Goal: Task Accomplishment & Management: Manage account settings

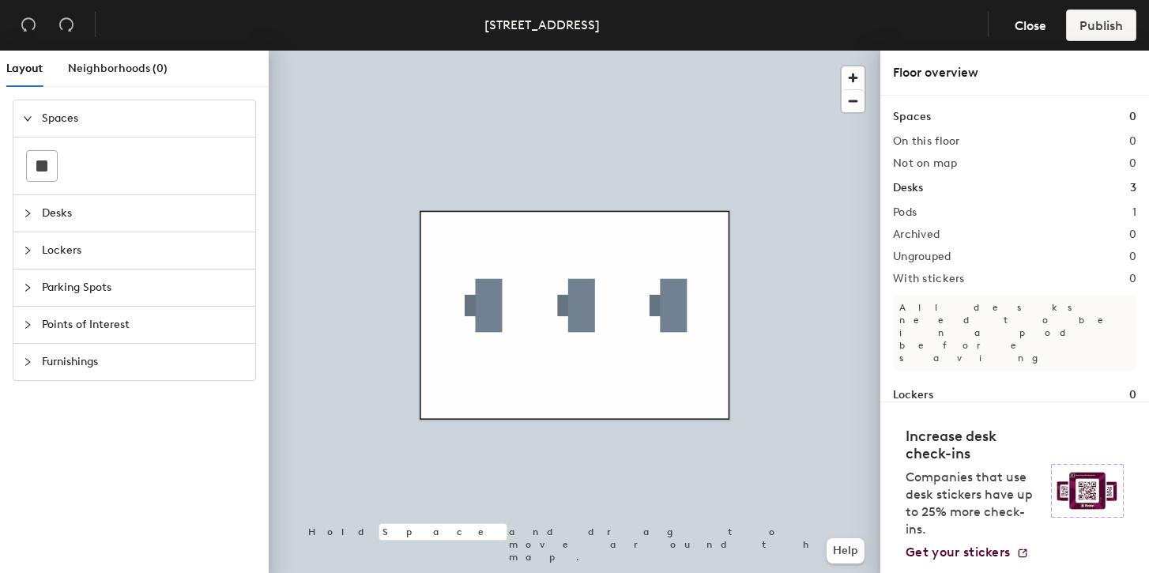
click at [503, 51] on div at bounding box center [575, 51] width 612 height 0
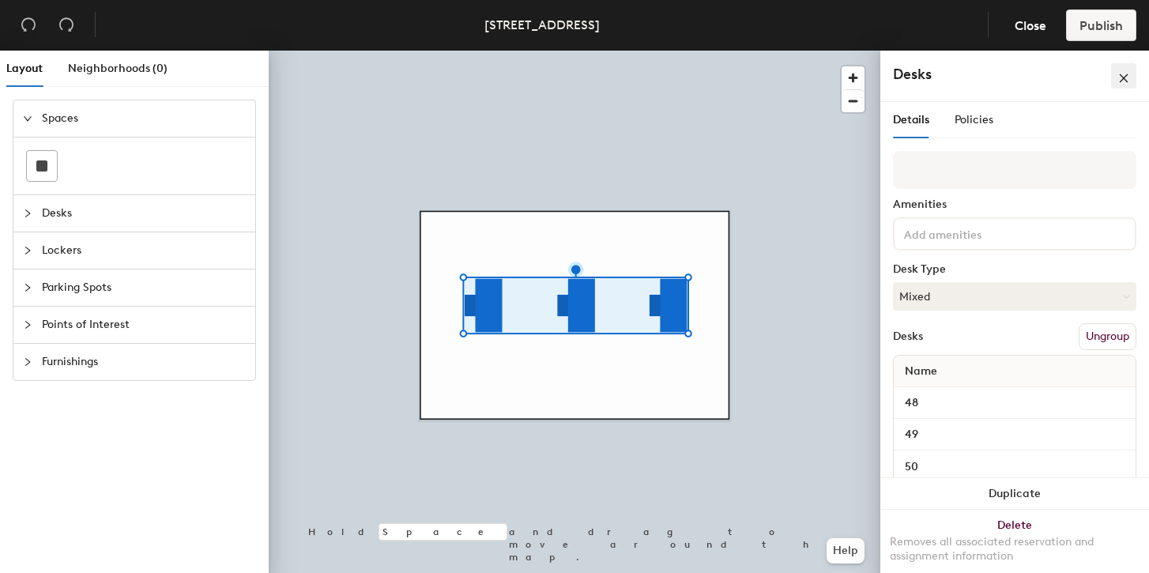
click at [1135, 70] on button "button" at bounding box center [1123, 75] width 25 height 25
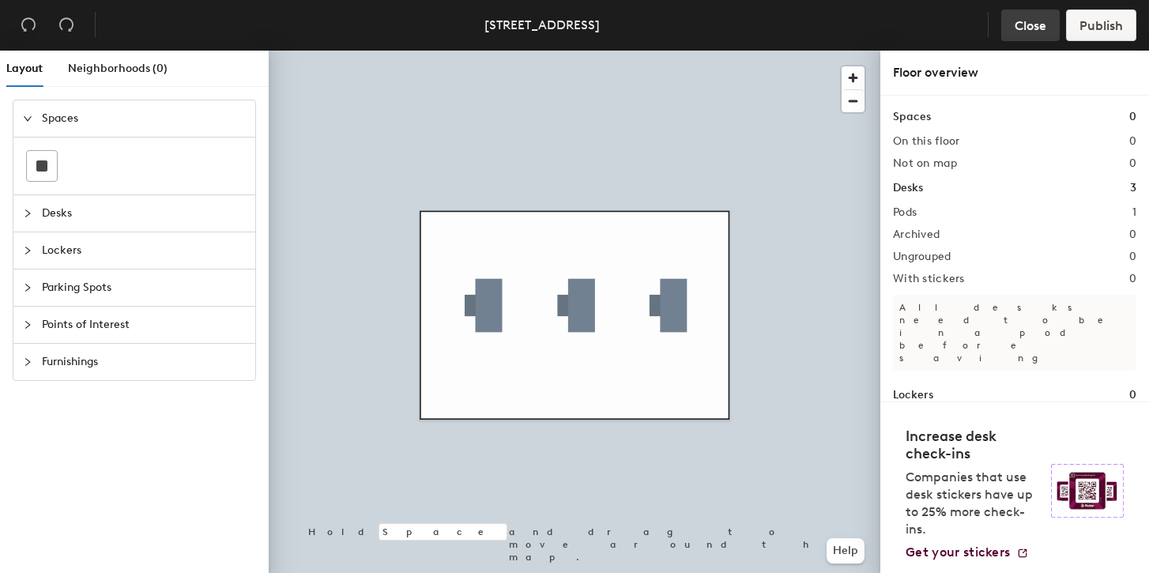
click at [1028, 26] on span "Close" at bounding box center [1031, 25] width 32 height 15
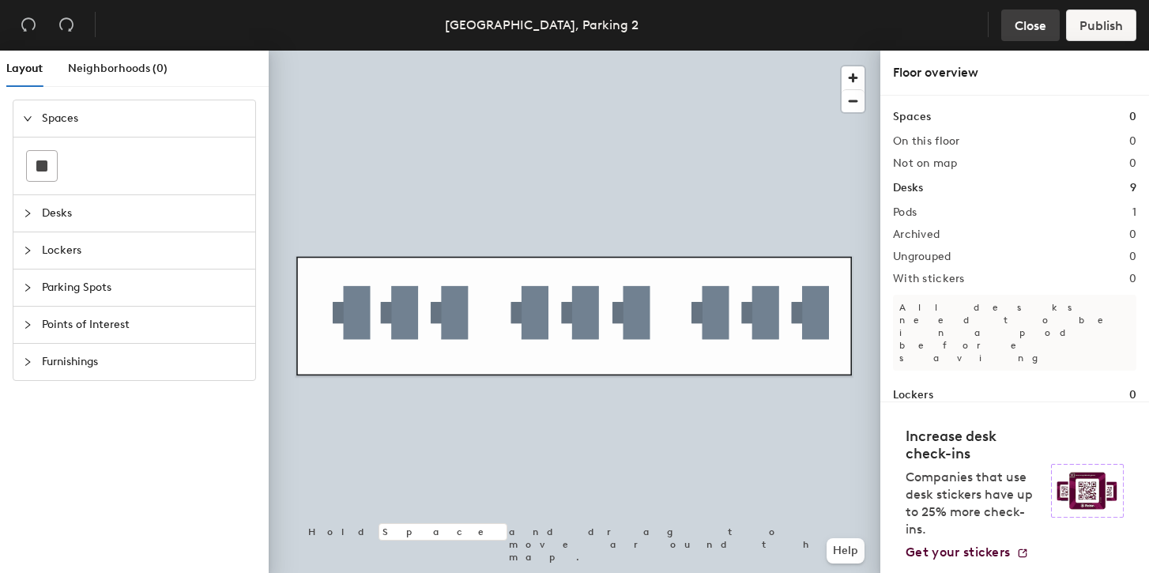
click at [1028, 18] on span "Close" at bounding box center [1031, 25] width 32 height 15
